Goal: Transaction & Acquisition: Download file/media

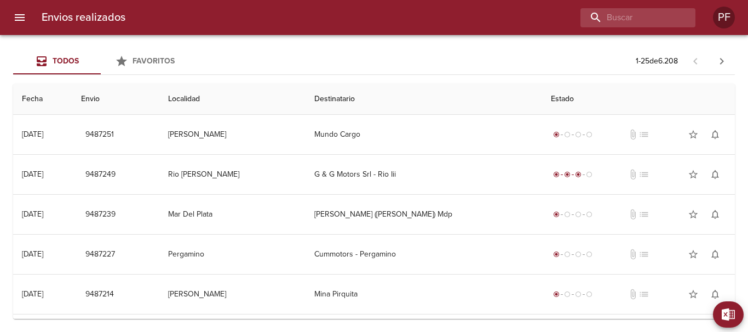
scroll to position [795, 0]
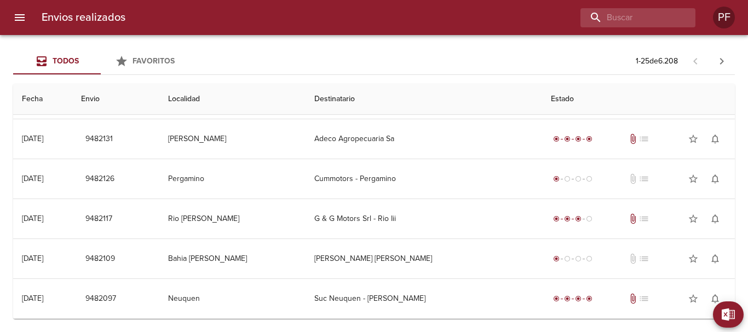
click at [61, 59] on span "Todos" at bounding box center [66, 60] width 26 height 9
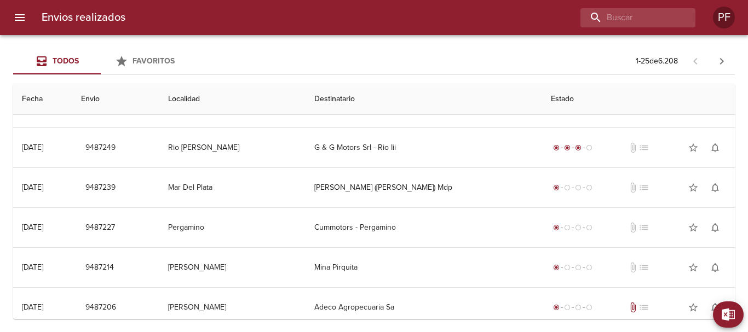
scroll to position [0, 0]
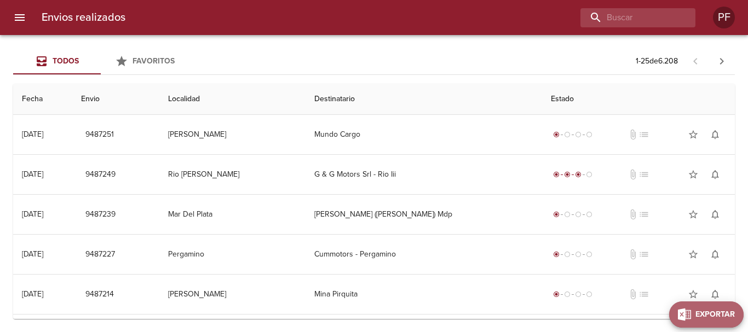
click at [722, 315] on span "Exportar" at bounding box center [715, 315] width 39 height 14
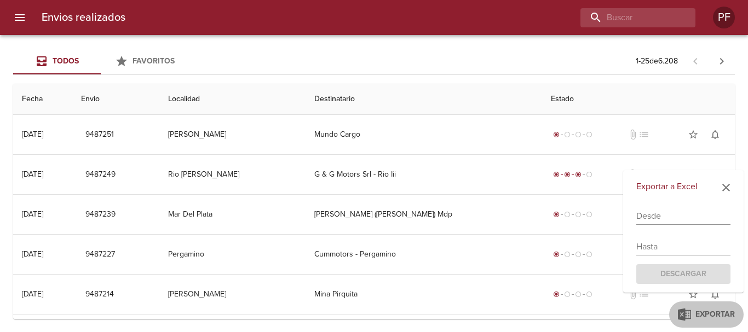
click at [679, 216] on input "text" at bounding box center [683, 217] width 94 height 18
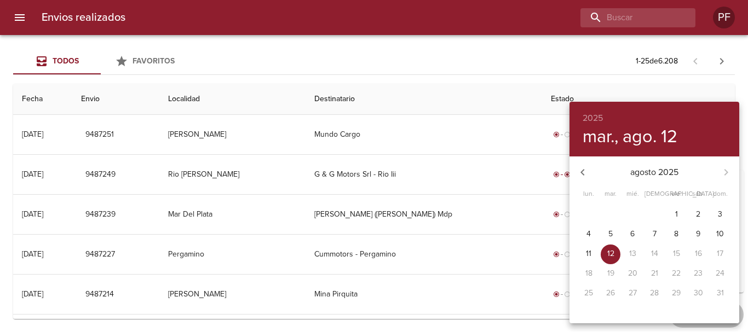
click at [584, 249] on button "11" at bounding box center [589, 255] width 20 height 20
type input "[DATE]"
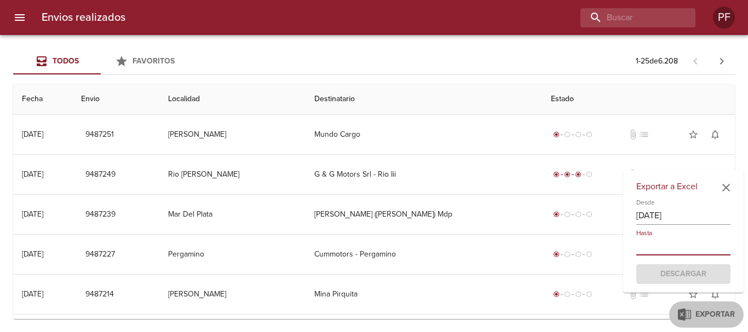
click at [681, 247] on input "text" at bounding box center [683, 247] width 94 height 18
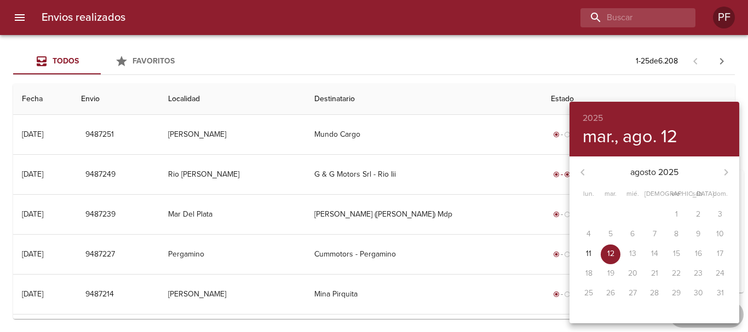
click at [613, 257] on p "12" at bounding box center [610, 254] width 7 height 11
type input "[DATE]"
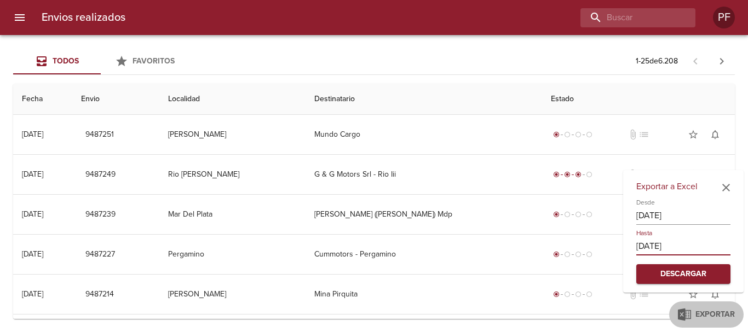
click at [675, 269] on span "Descargar" at bounding box center [683, 275] width 77 height 14
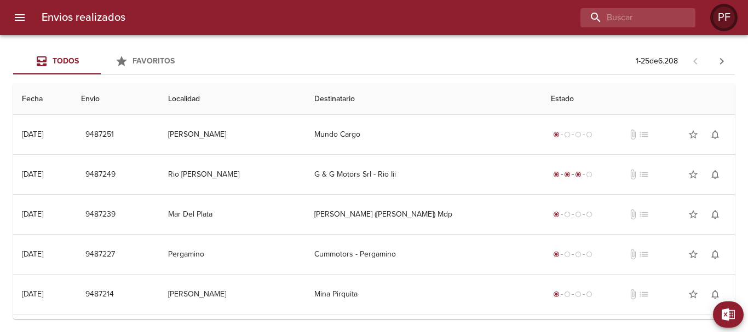
click at [730, 15] on div "PF" at bounding box center [724, 18] width 22 height 22
